Goal: Information Seeking & Learning: Learn about a topic

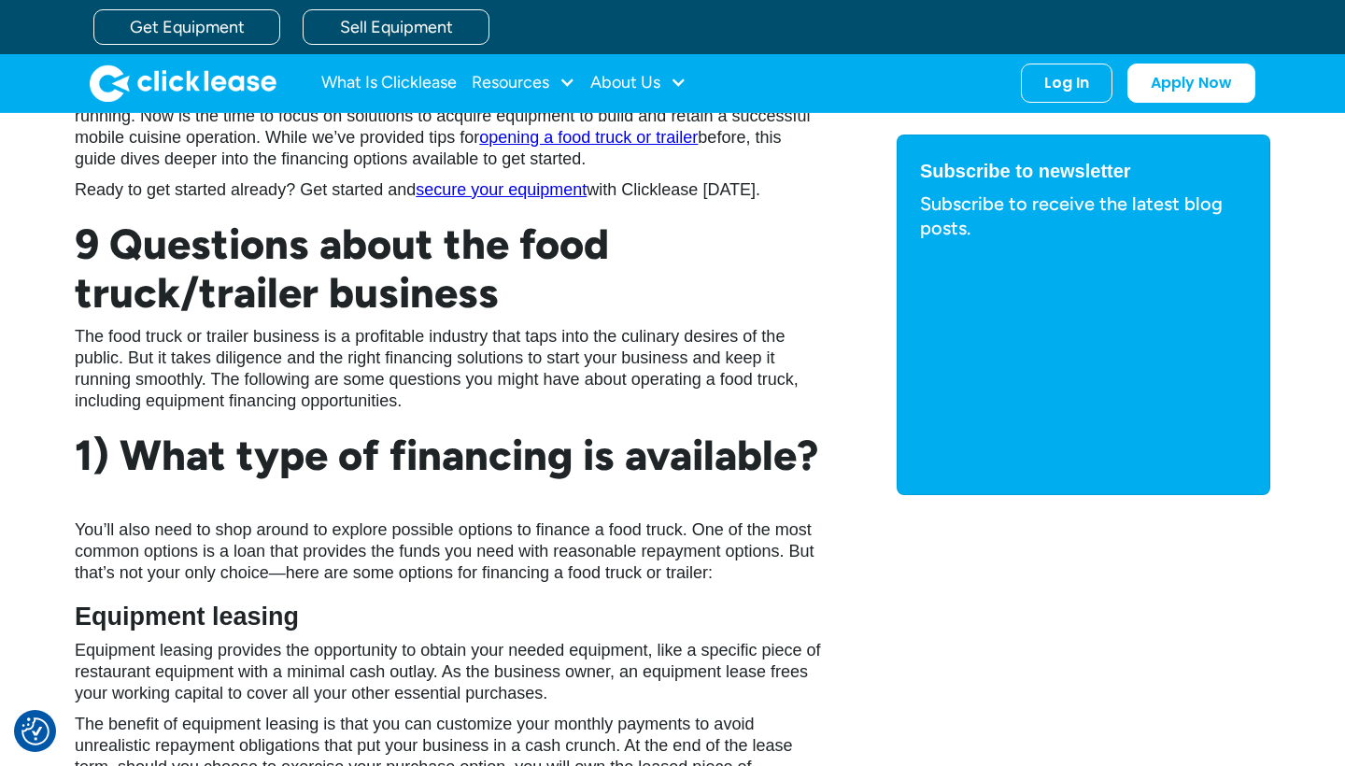
scroll to position [992, 0]
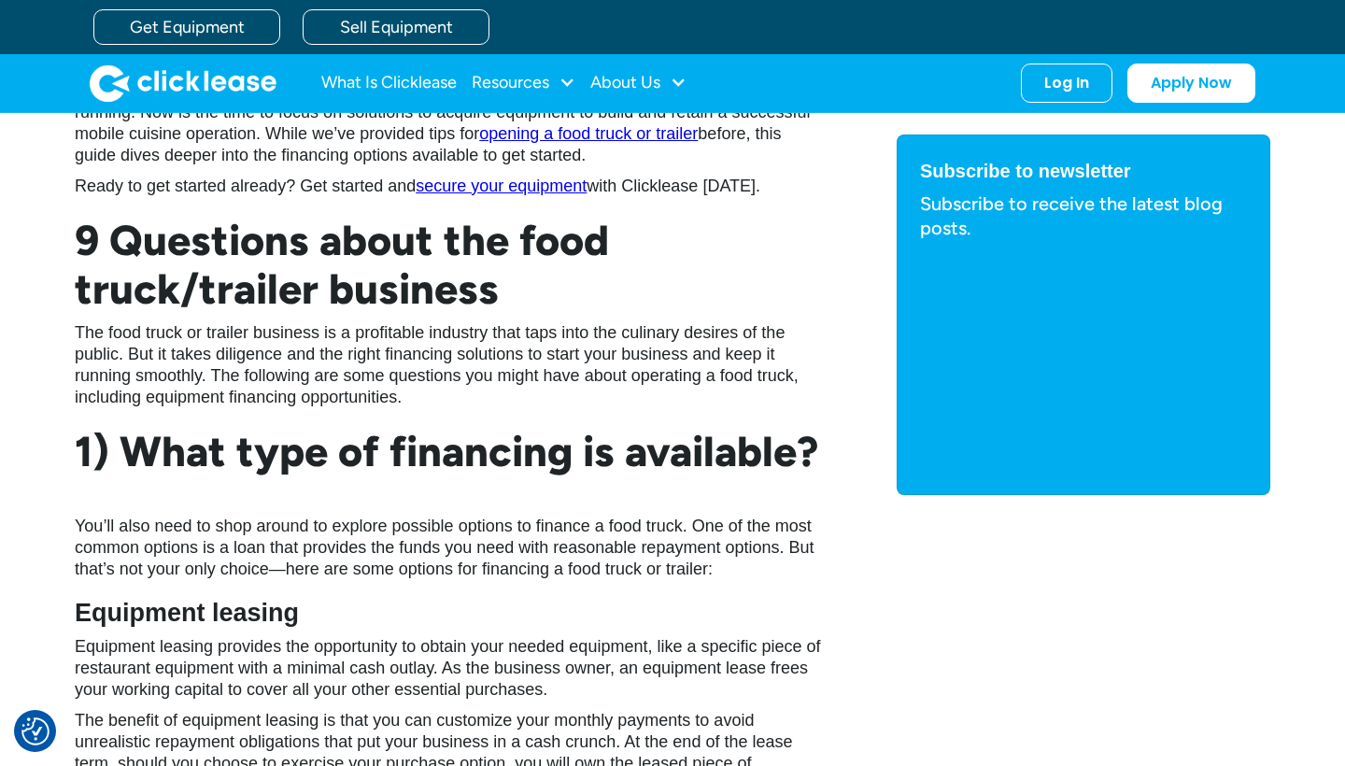
click at [540, 182] on link "secure your equipment" at bounding box center [501, 186] width 171 height 19
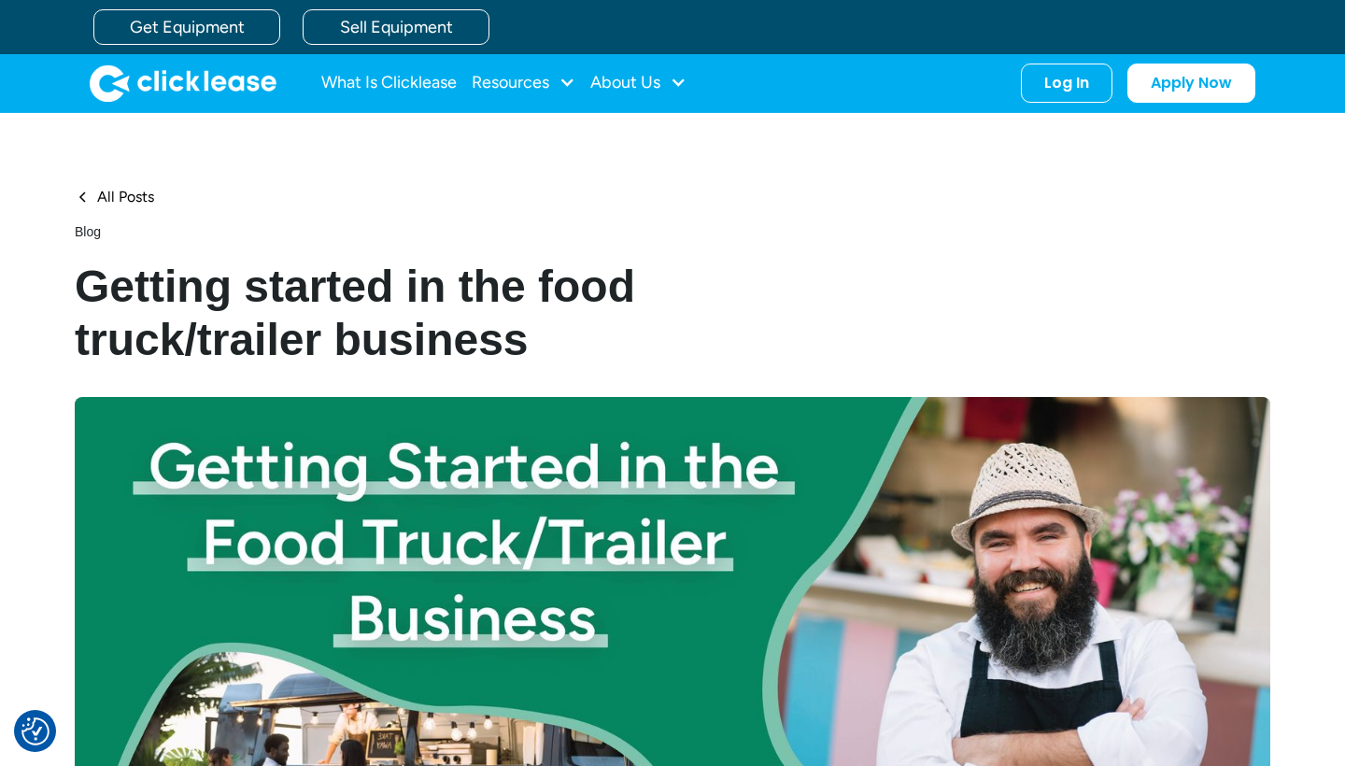
scroll to position [0, 0]
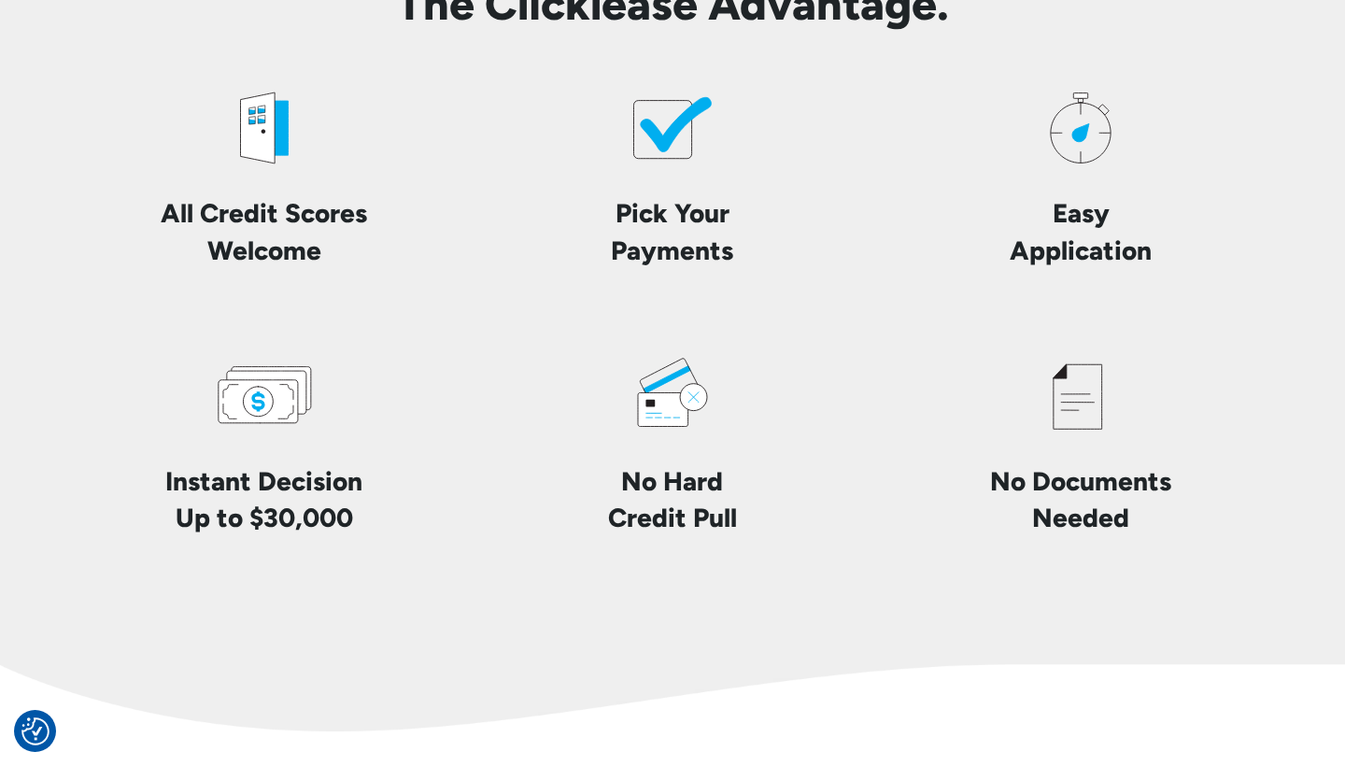
scroll to position [4453, 0]
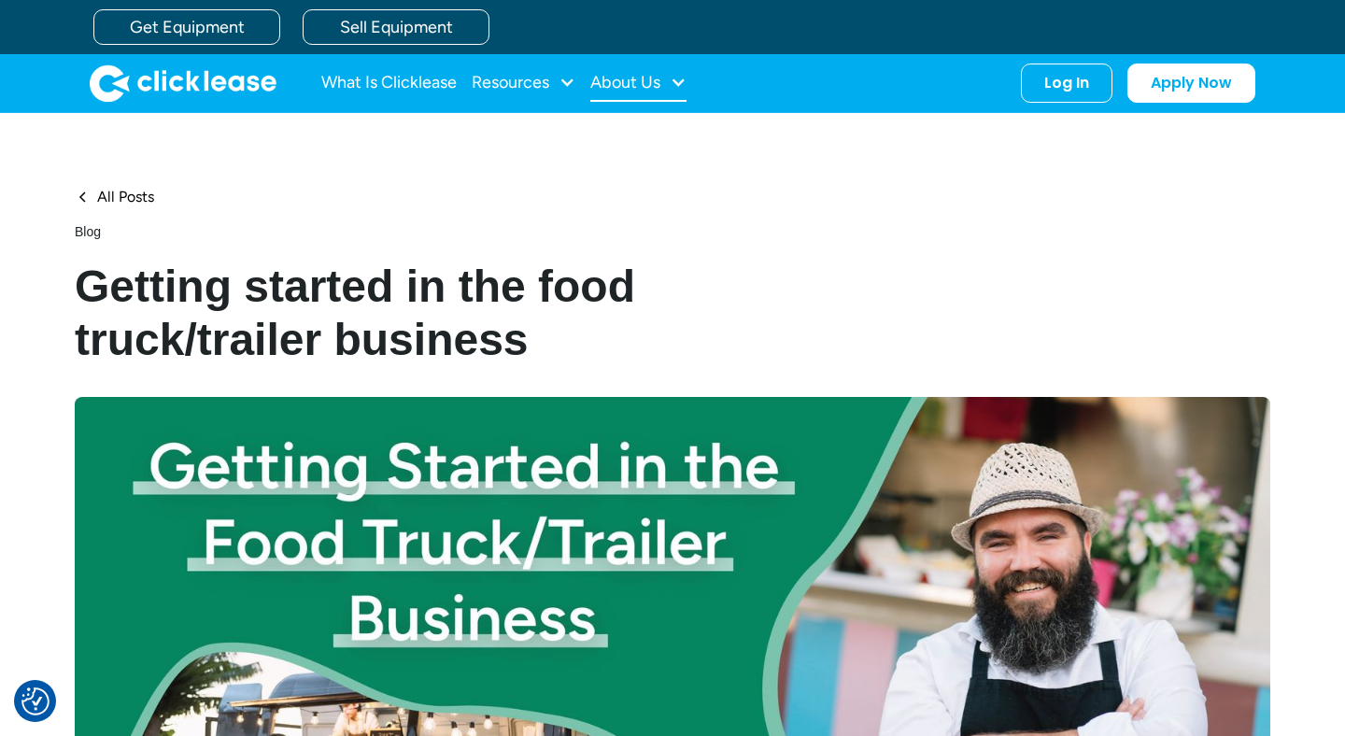
click at [669, 80] on div "About Us" at bounding box center [638, 82] width 96 height 37
